Goal: Task Accomplishment & Management: Use online tool/utility

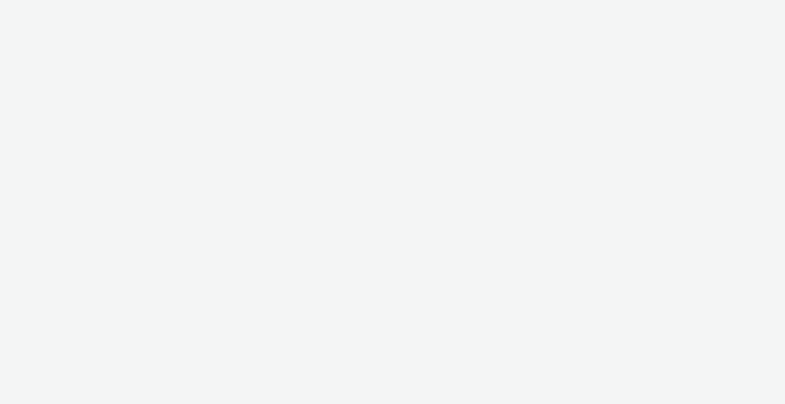
select select "b1b940d3-d05b-48b5-821e-f328c33b988b"
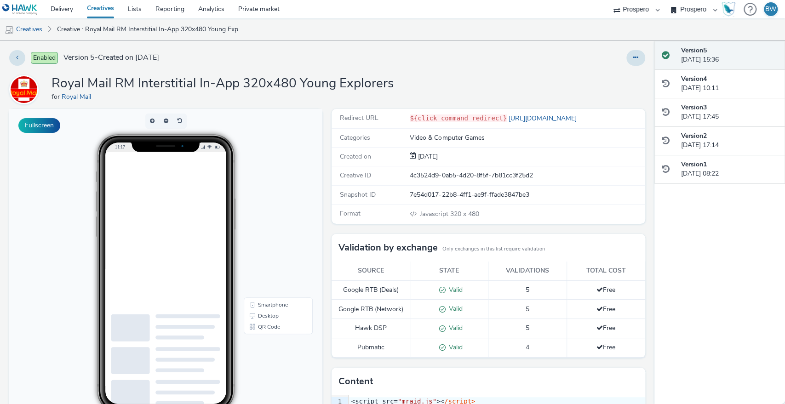
click at [467, 116] on code "${click_command_redirect}" at bounding box center [458, 118] width 97 height 7
click at [487, 73] on div "Enabled Version 5 - Created on 13 May 2025 Royal Mail RM Interstitial In-App 32…" at bounding box center [327, 222] width 655 height 363
click at [530, 121] on link "[URL][DOMAIN_NAME]" at bounding box center [544, 118] width 74 height 9
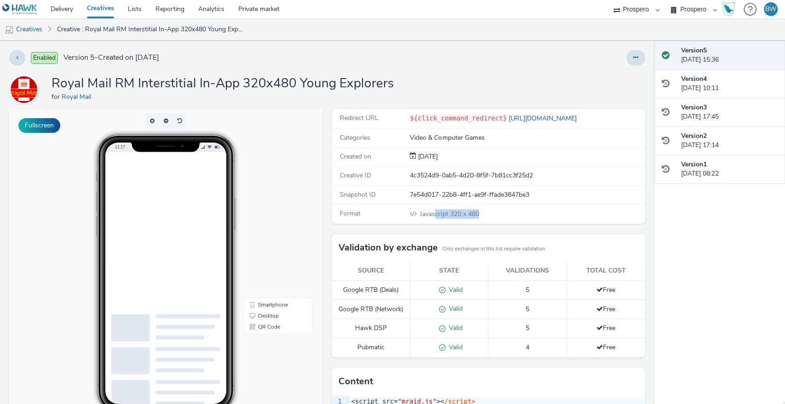
drag, startPoint x: 430, startPoint y: 213, endPoint x: 475, endPoint y: 214, distance: 45.6
click at [475, 214] on div "Javascript 320 x 480" at bounding box center [527, 214] width 234 height 10
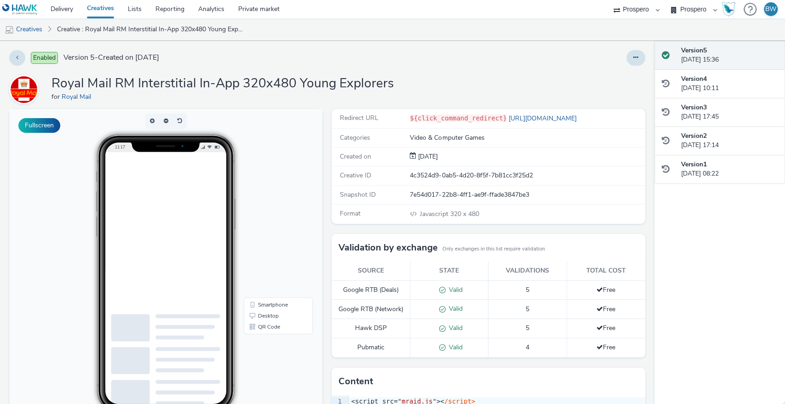
click at [460, 186] on div "Snapshot ID 7e54d017-22b8-4ff1-ae9f-ffade3847be3" at bounding box center [488, 195] width 313 height 19
click at [455, 169] on div "Creative ID 4c3524d9-0ab5-4d20-8f5f-7b81cc3f25d2" at bounding box center [488, 176] width 313 height 19
drag, startPoint x: 217, startPoint y: 210, endPoint x: 420, endPoint y: 213, distance: 202.9
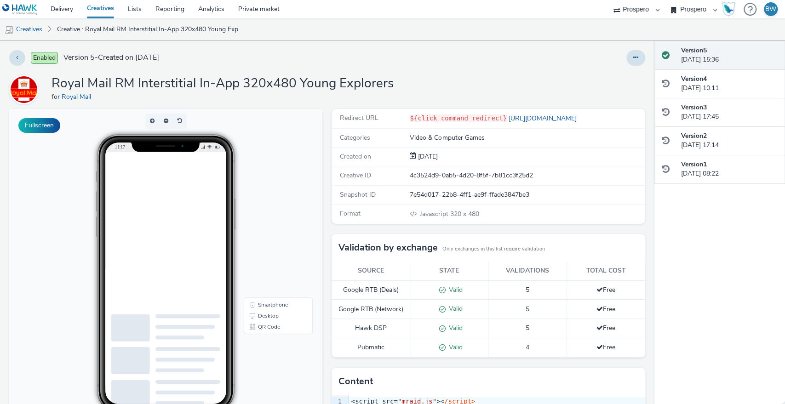
click at [217, 210] on div at bounding box center [187, 262] width 147 height 221
click at [15, 64] on button at bounding box center [17, 58] width 16 height 16
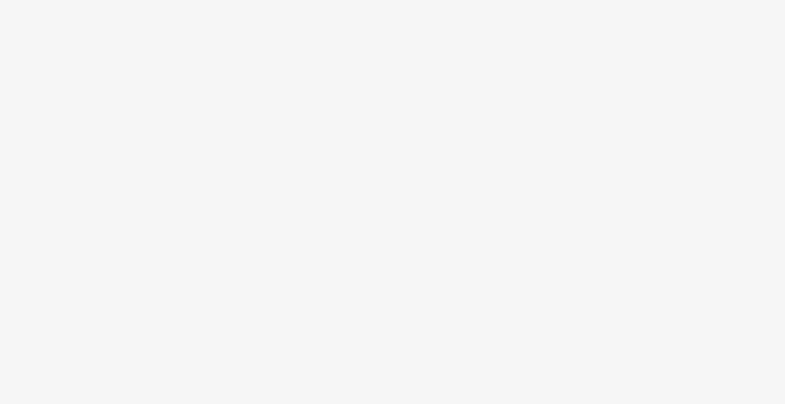
select select "b1b940d3-d05b-48b5-821e-f328c33b988b"
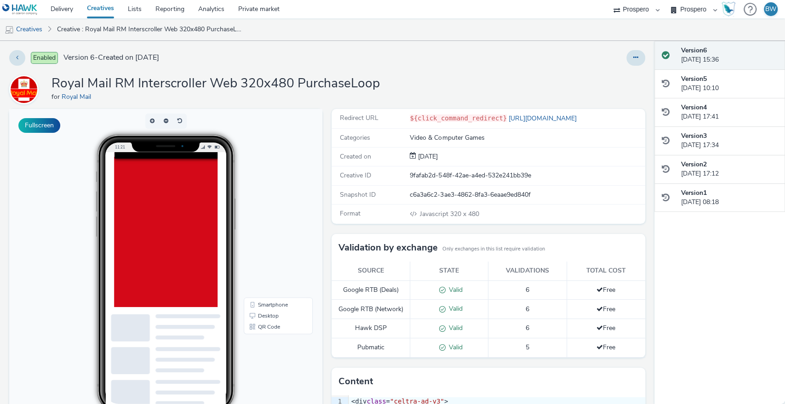
click at [459, 91] on div "Royal Mail RM Interscroller Web 320x480 PurchaseLoop for Royal Mail" at bounding box center [327, 89] width 636 height 29
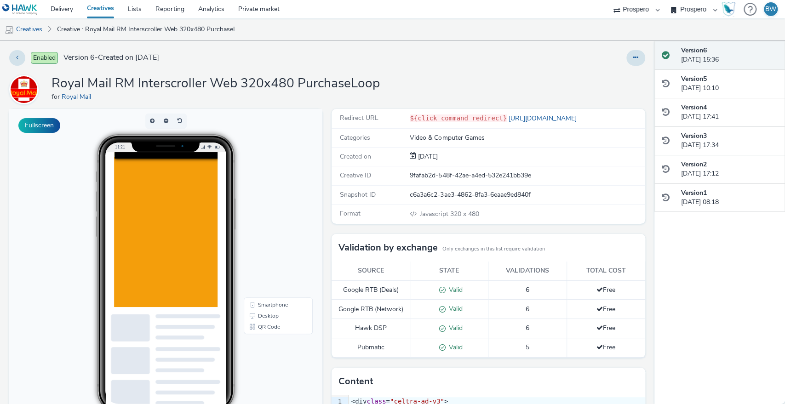
click at [498, 65] on div "Enabled Version 6 - Created on 13 May 2025 Royal Mail RM Interscroller Web 320x…" at bounding box center [327, 222] width 655 height 363
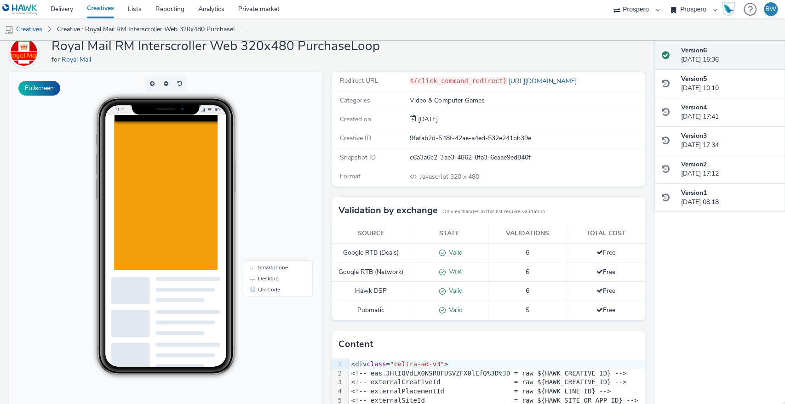
scroll to position [51, 0]
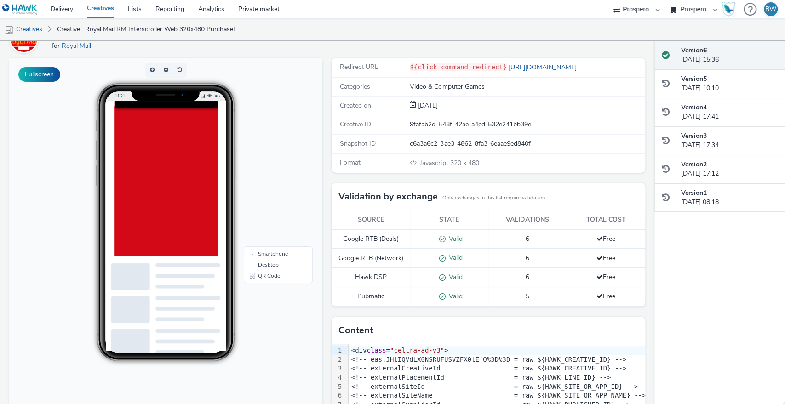
click at [323, 186] on div "Fullscreen" at bounding box center [168, 275] width 318 height 435
click at [322, 166] on div "Fullscreen" at bounding box center [168, 275] width 318 height 435
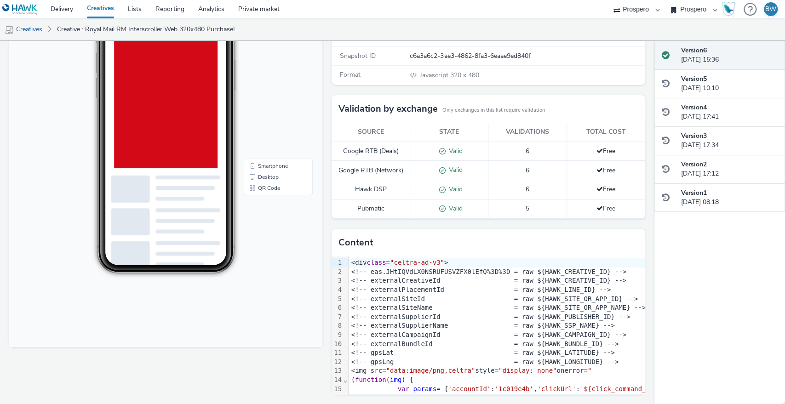
scroll to position [0, 0]
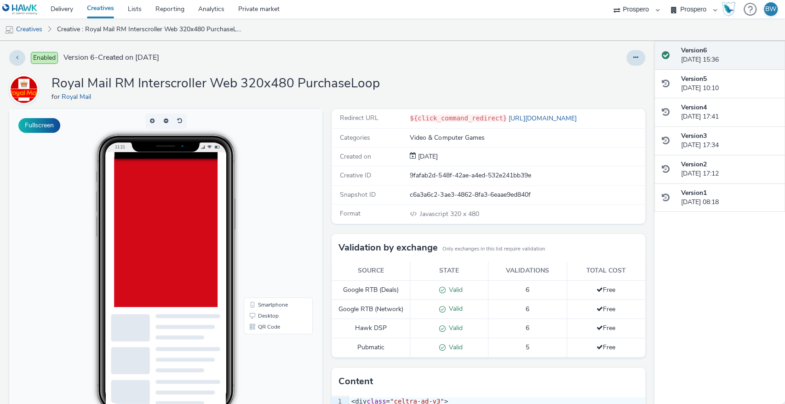
click at [204, 252] on div at bounding box center [506, 354] width 785 height 405
drag, startPoint x: 137, startPoint y: 79, endPoint x: 325, endPoint y: 80, distance: 188.6
click at [324, 80] on h1 "Royal Mail RM Interscroller Web 320x480 PurchaseLoop" at bounding box center [216, 83] width 328 height 17
click at [326, 80] on h1 "Royal Mail RM Interscroller Web 320x480 PurchaseLoop" at bounding box center [216, 83] width 328 height 17
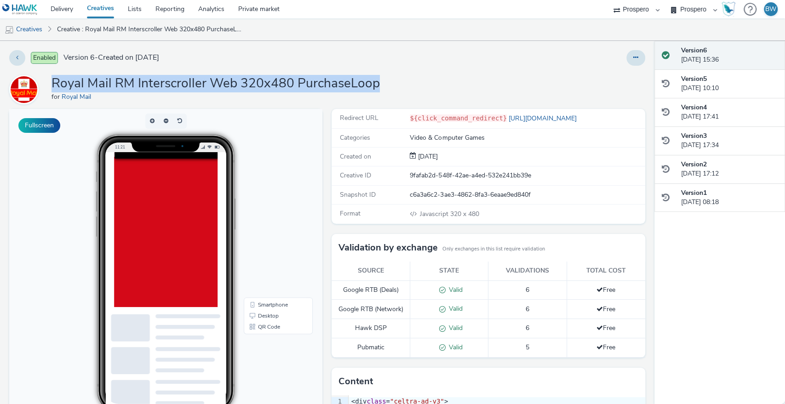
click at [326, 80] on h1 "Royal Mail RM Interscroller Web 320x480 PurchaseLoop" at bounding box center [216, 83] width 328 height 17
click at [351, 73] on div "Enabled Version 6 - Created on 13 May 2025 Royal Mail RM Interscroller Web 320x…" at bounding box center [327, 222] width 655 height 363
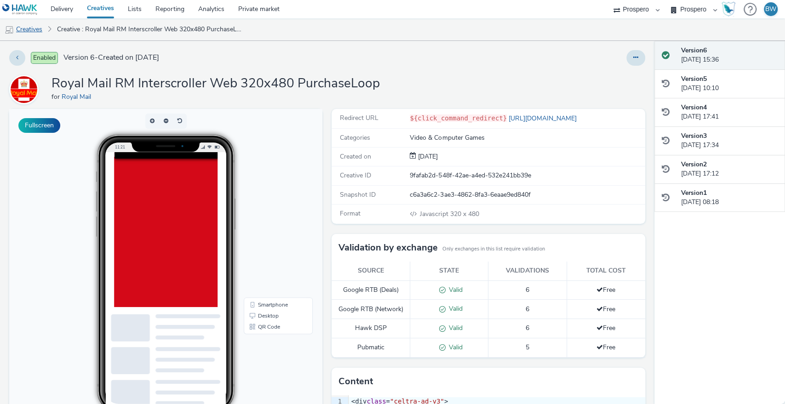
click at [39, 25] on link "Creatives" at bounding box center [23, 29] width 47 height 22
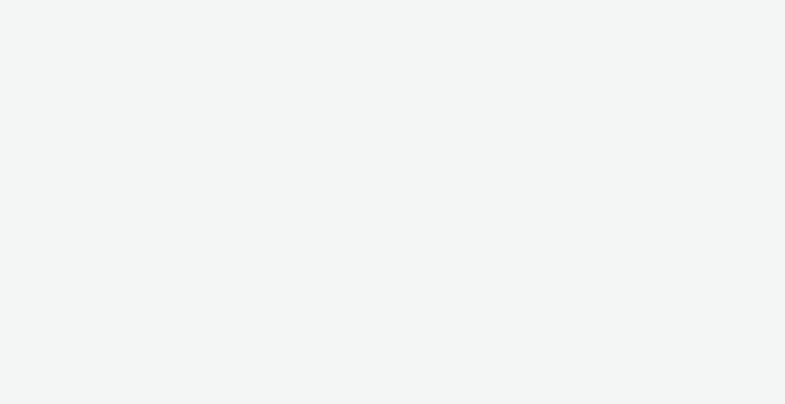
select select "b1b940d3-d05b-48b5-821e-f328c33b988b"
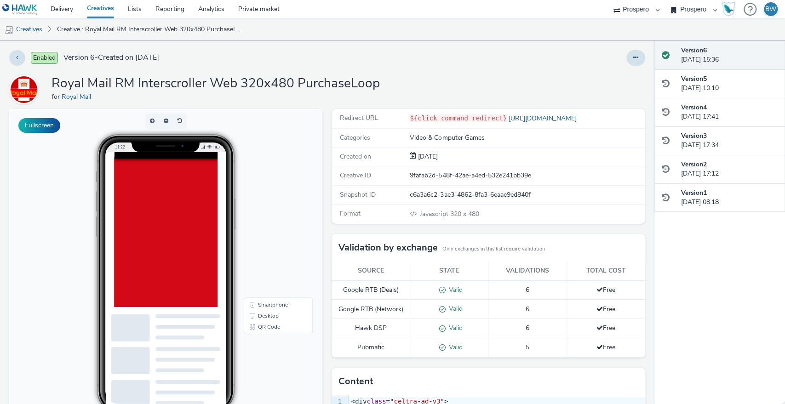
click at [213, 192] on div at bounding box center [165, 230] width 121 height 156
click at [219, 216] on div at bounding box center [506, 354] width 785 height 405
